Goal: Information Seeking & Learning: Check status

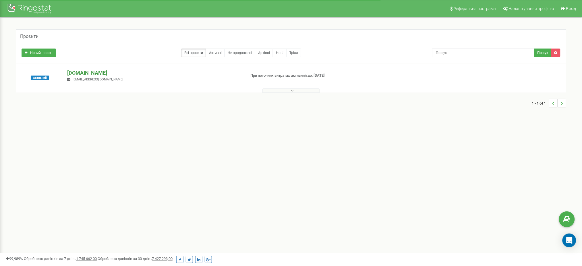
click at [81, 71] on p "[DOMAIN_NAME]" at bounding box center [154, 72] width 174 height 7
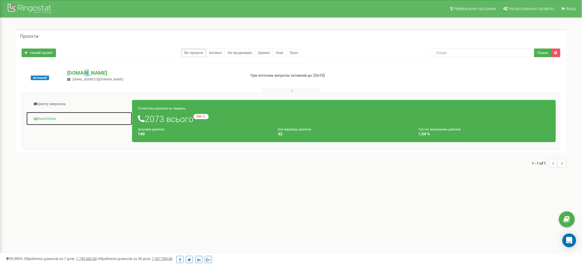
click at [56, 117] on link "Аналiтика" at bounding box center [79, 119] width 106 height 14
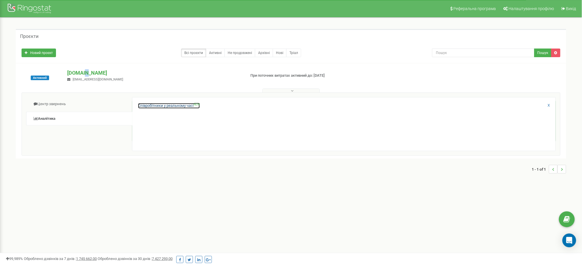
click at [169, 105] on link "Співробітники у реальному часі NEW" at bounding box center [169, 105] width 62 height 5
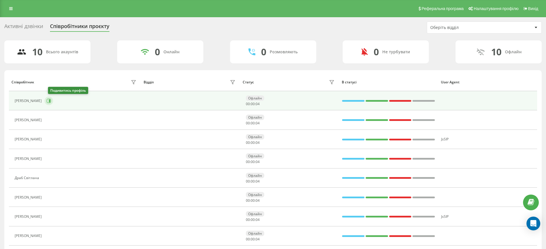
click at [51, 99] on icon at bounding box center [49, 101] width 5 height 5
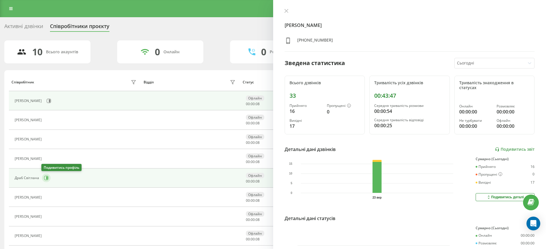
click at [45, 178] on icon at bounding box center [46, 178] width 5 height 5
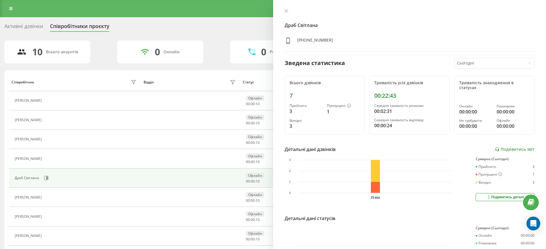
click at [50, 160] on icon at bounding box center [48, 159] width 5 height 5
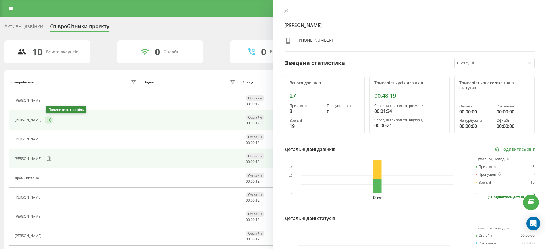
click at [48, 120] on icon at bounding box center [49, 120] width 4 height 4
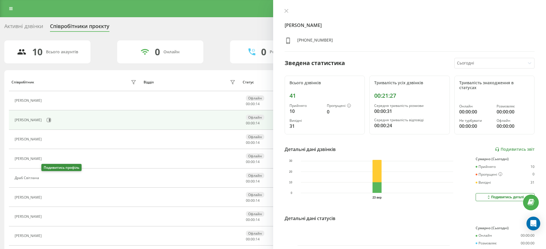
click at [45, 178] on icon at bounding box center [45, 178] width 5 height 5
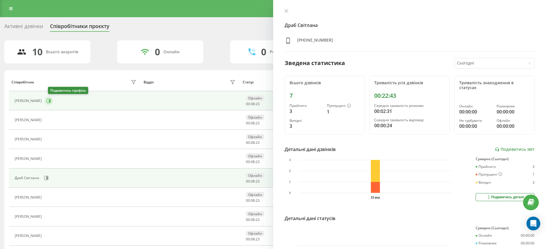
click at [50, 100] on icon at bounding box center [49, 101] width 1 height 3
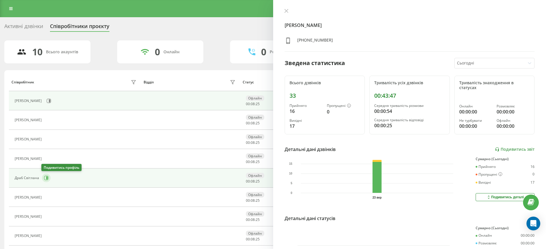
click at [45, 176] on icon at bounding box center [46, 178] width 5 height 5
